Goal: Information Seeking & Learning: Learn about a topic

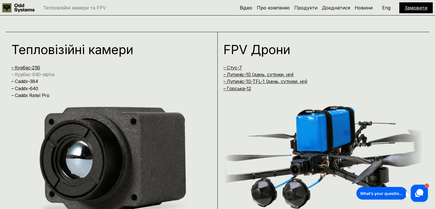
click at [47, 76] on link "– Курбас-640-alpha" at bounding box center [32, 74] width 43 height 6
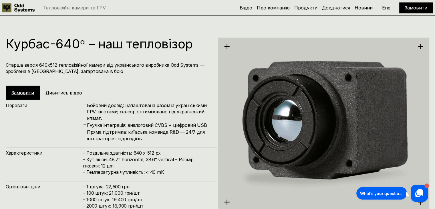
scroll to position [1046, 0]
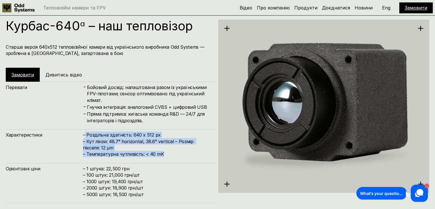
drag, startPoint x: 84, startPoint y: 134, endPoint x: 161, endPoint y: 155, distance: 79.7
click at [161, 155] on h4 "– Роздільна здатність: 640 x 512 px – Кут лінзи: 48.7° horizontal, 38.6° vertic…" at bounding box center [147, 144] width 128 height 26
click at [169, 154] on h4 "– Роздільна здатність: 640 x 512 px – Кут лінзи: 48.7° horizontal, 38.6° vertic…" at bounding box center [147, 144] width 128 height 26
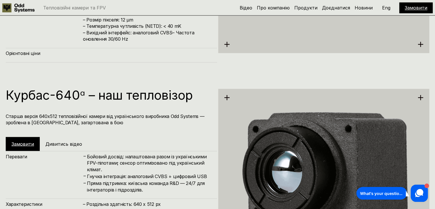
scroll to position [1069, 0]
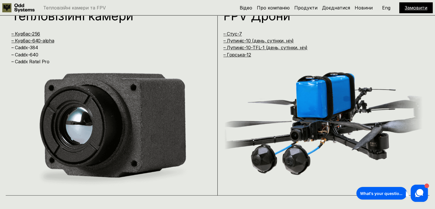
scroll to position [429, 0]
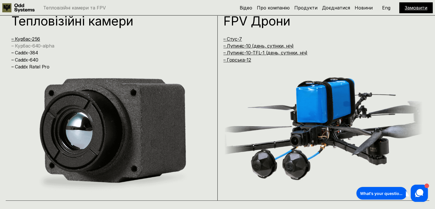
click at [49, 45] on link "– Курбас-640-alpha" at bounding box center [32, 46] width 43 height 6
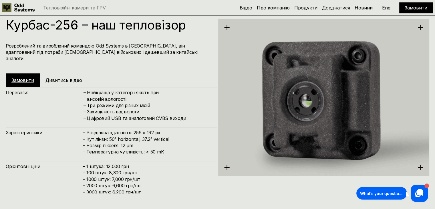
scroll to position [646, 0]
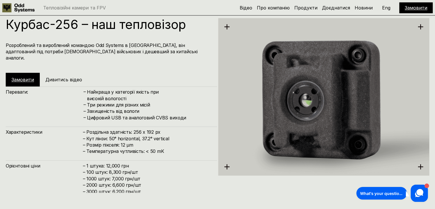
drag, startPoint x: 134, startPoint y: 138, endPoint x: 121, endPoint y: 140, distance: 12.5
click at [121, 140] on h4 "– Роздільна здатність: 256 x 192 px – Кут лінзи: 50° horizontal, 37.2° vertical…" at bounding box center [147, 142] width 128 height 26
copy h4 "12 µm"
drag, startPoint x: 87, startPoint y: 145, endPoint x: 141, endPoint y: 146, distance: 53.8
click at [141, 146] on h4 "– Роздільна здатність: 256 x 192 px – Кут лінзи: 50° horizontal, 37.2° vertical…" at bounding box center [147, 142] width 128 height 26
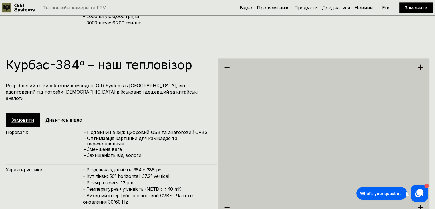
scroll to position [874, 0]
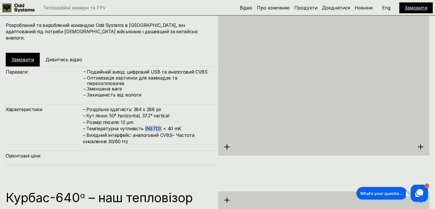
drag, startPoint x: 143, startPoint y: 121, endPoint x: 158, endPoint y: 121, distance: 14.6
click at [158, 121] on h4 "– Роздільна здатність: 384 x 288 px – Кут лінзи: 50° horizontal, 37.2° vertical…" at bounding box center [147, 125] width 128 height 38
copy h4 "(NETD)"
drag, startPoint x: 179, startPoint y: 123, endPoint x: 160, endPoint y: 123, distance: 19.2
click at [160, 123] on h4 "– Роздільна здатність: 384 x 288 px – Кут лінзи: 50° horizontal, 37.2° vertical…" at bounding box center [147, 125] width 128 height 38
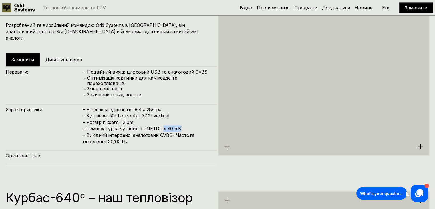
copy h4 "< 40 mK"
click at [151, 137] on h4 "– Роздільна здатність: 384 x 288 px – Кут лінзи: 50° horizontal, 37.2° vertical…" at bounding box center [147, 125] width 128 height 38
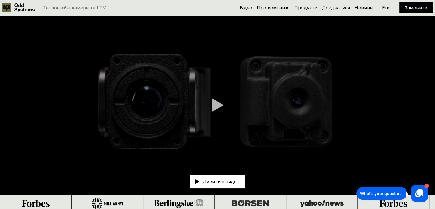
scroll to position [0, 0]
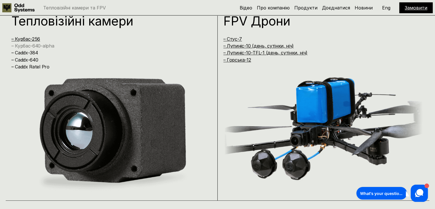
click at [45, 46] on link "– Курбас-640-alpha" at bounding box center [32, 46] width 43 height 6
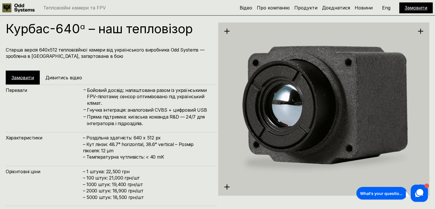
scroll to position [1046, 0]
